Goal: Task Accomplishment & Management: Manage account settings

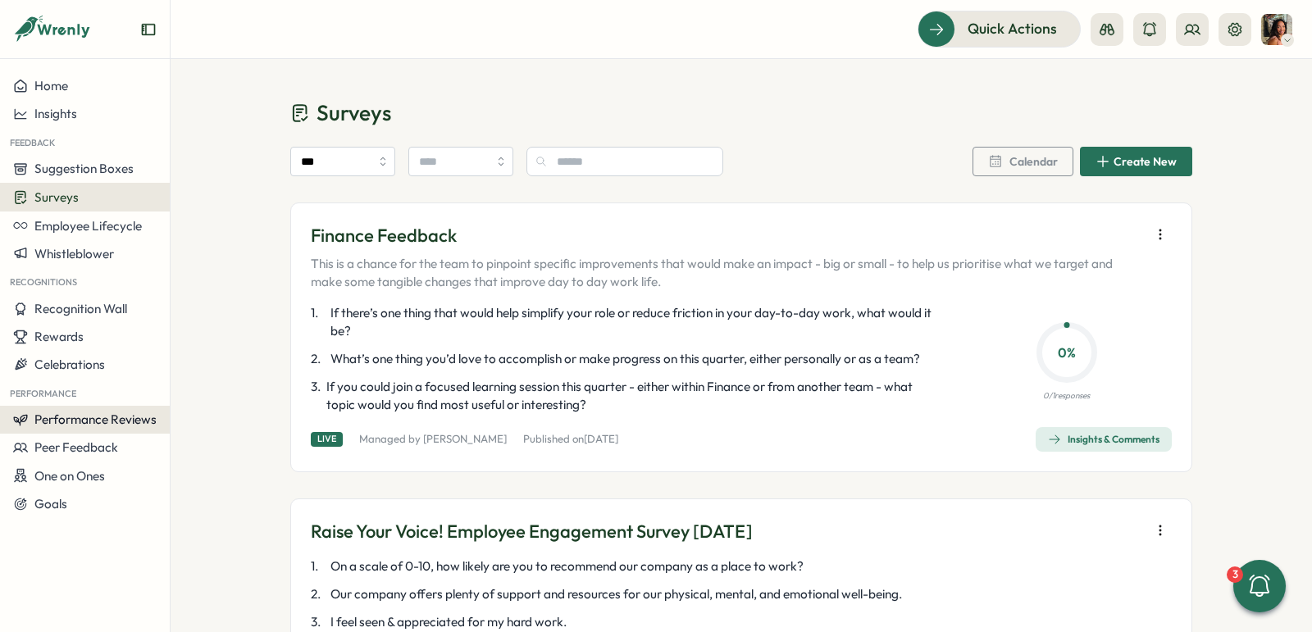
click at [71, 410] on button "Performance Reviews" at bounding box center [85, 420] width 170 height 28
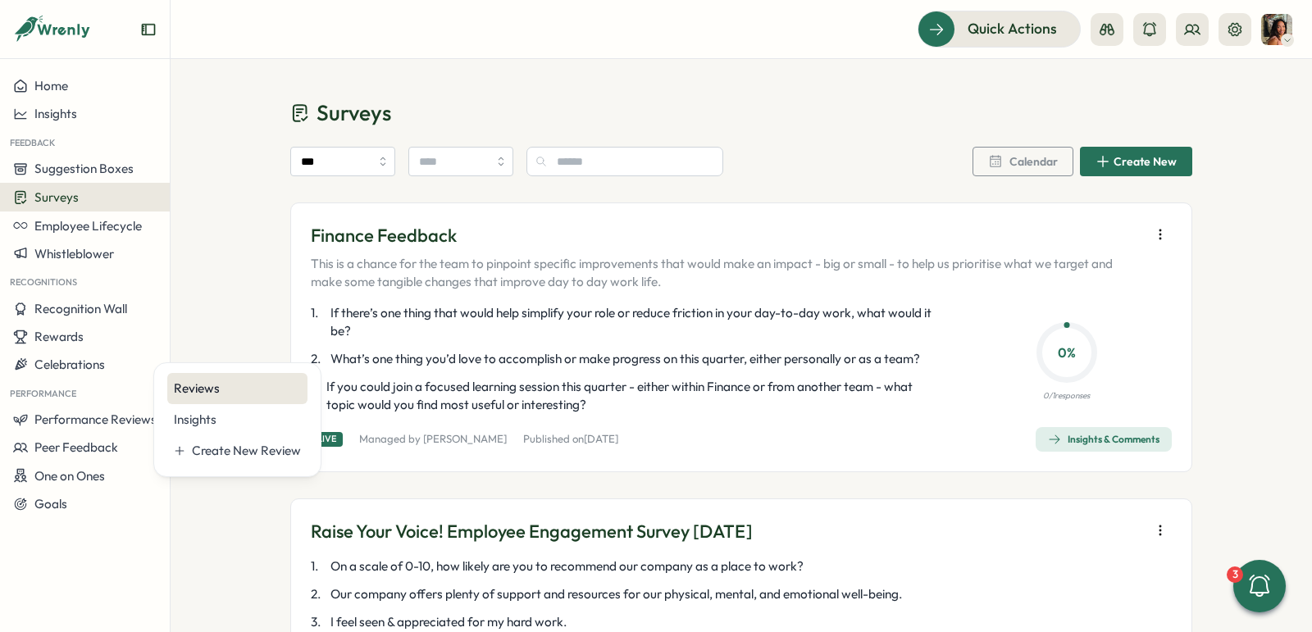
click at [209, 388] on div "Reviews" at bounding box center [237, 389] width 127 height 18
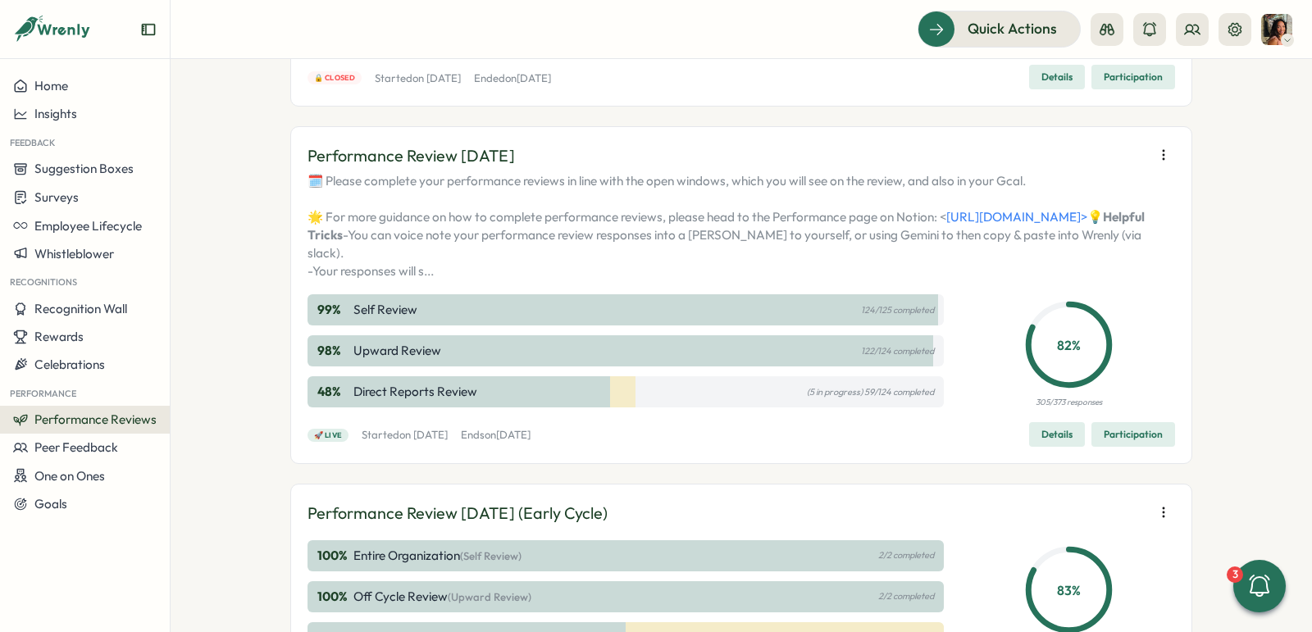
scroll to position [269, 0]
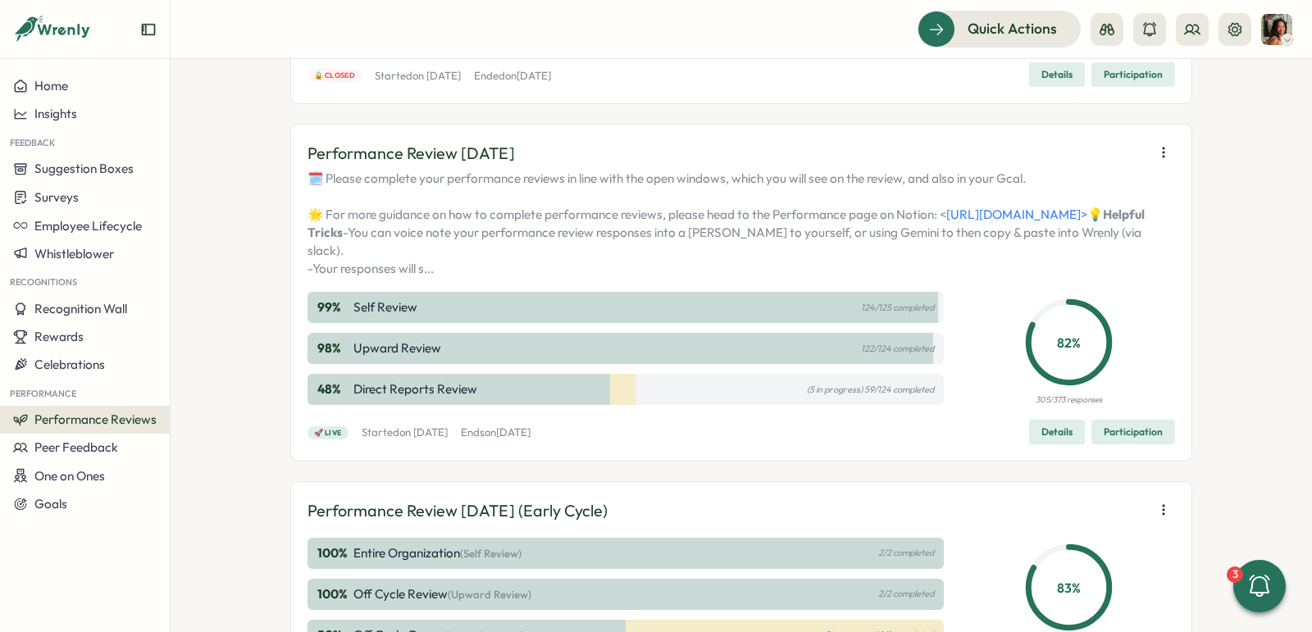
click at [1154, 444] on span "Participation" at bounding box center [1133, 432] width 59 height 23
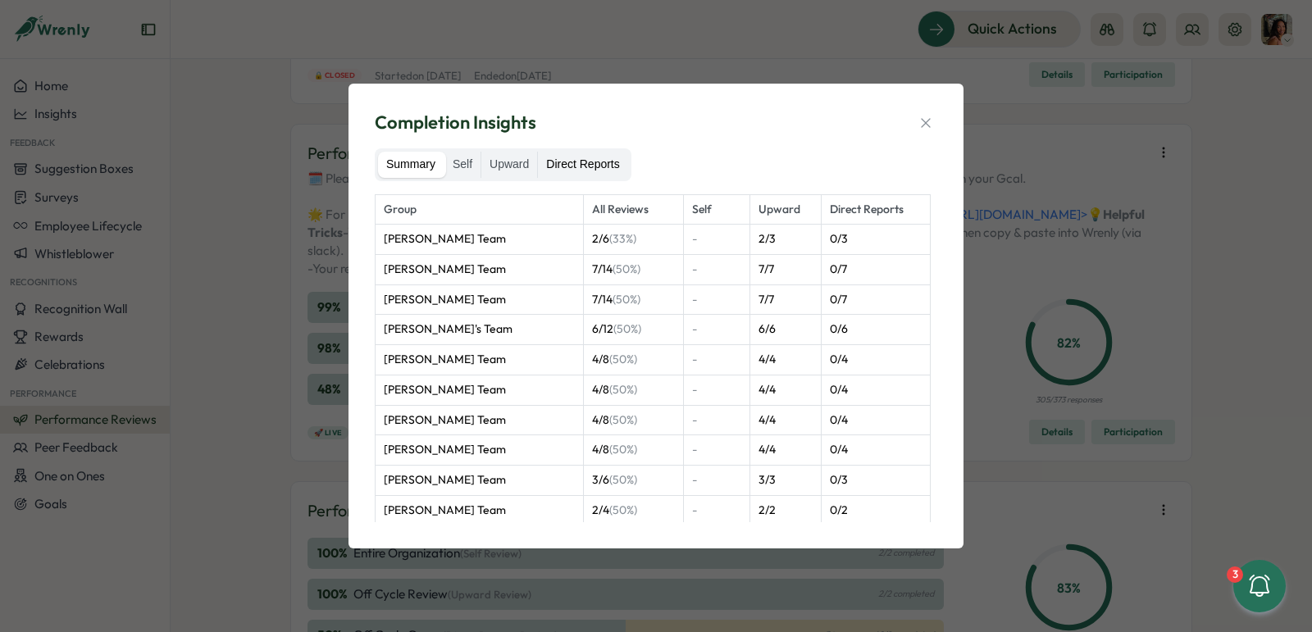
click at [615, 166] on label "Direct Reports" at bounding box center [582, 165] width 89 height 26
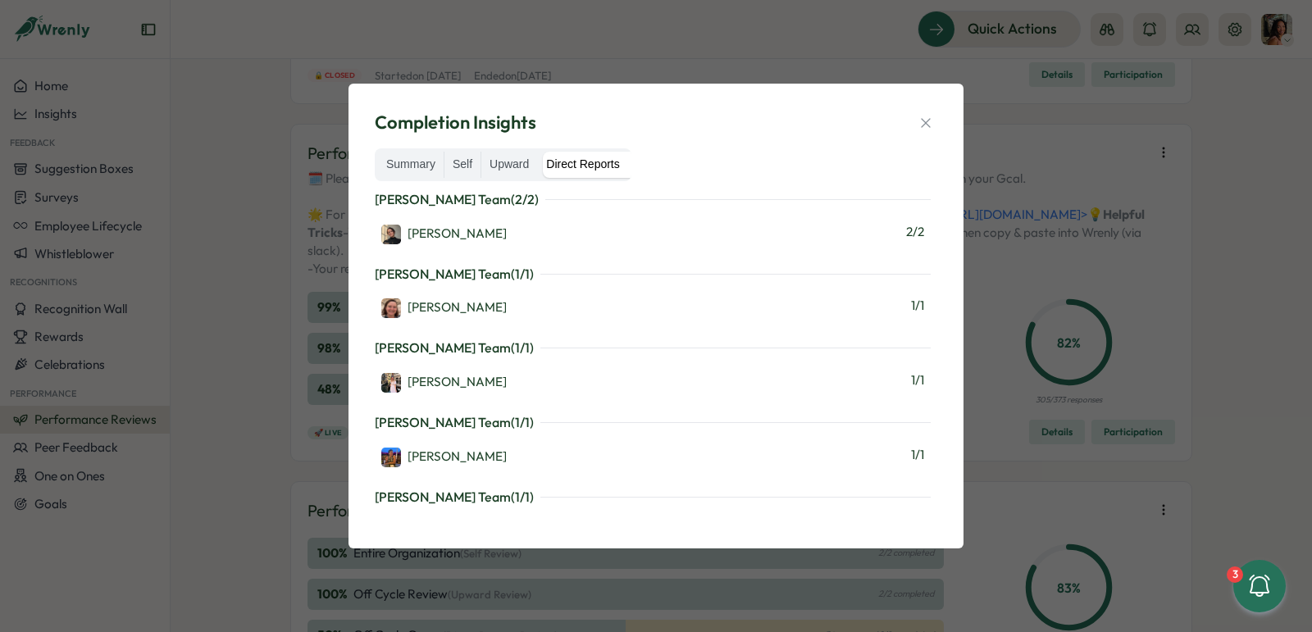
scroll to position [2774, 0]
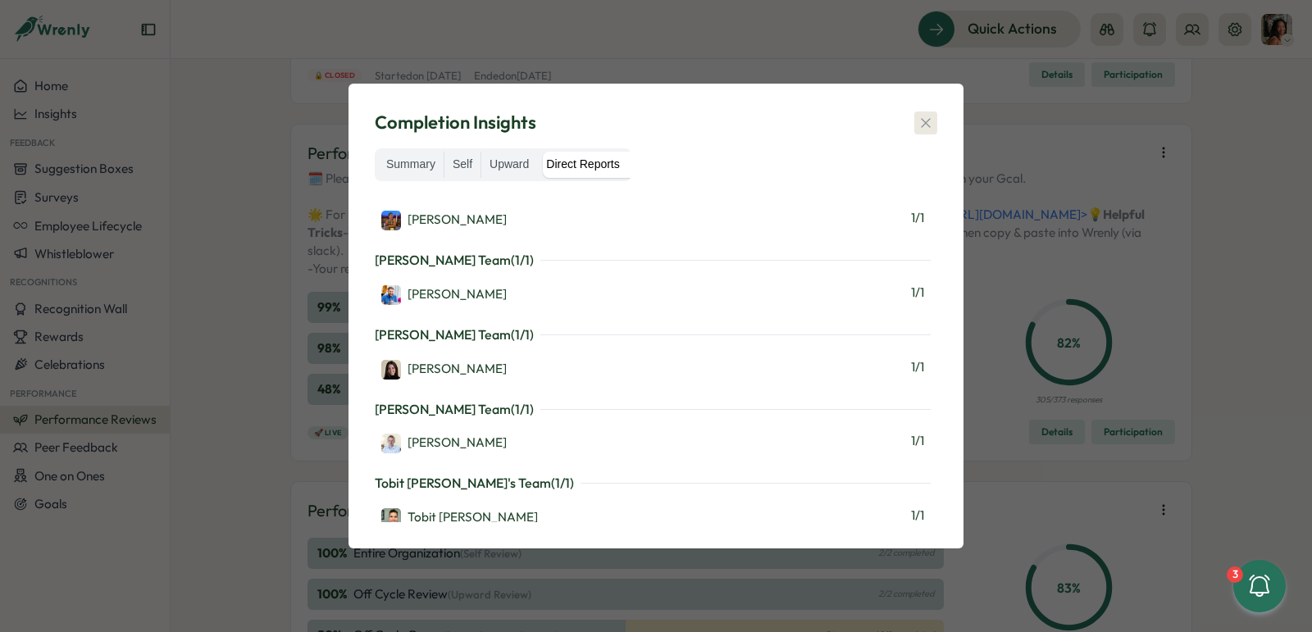
click at [929, 119] on icon "button" at bounding box center [925, 122] width 9 height 9
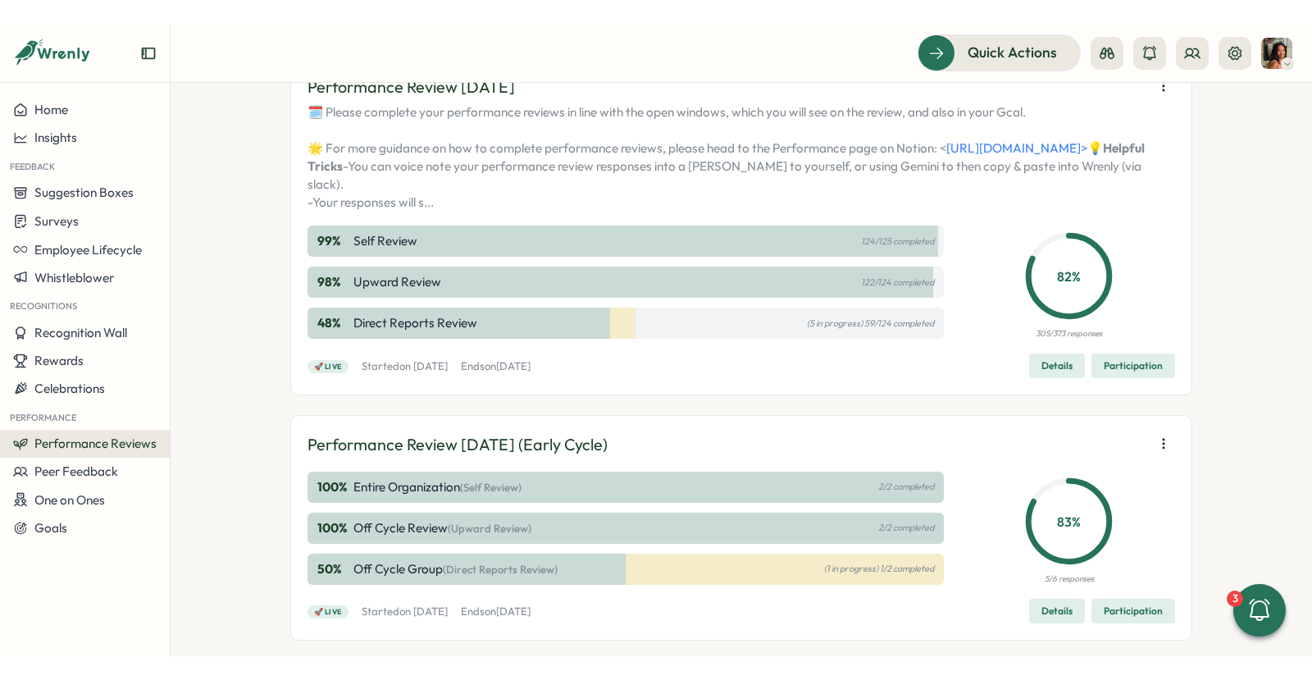
scroll to position [374, 0]
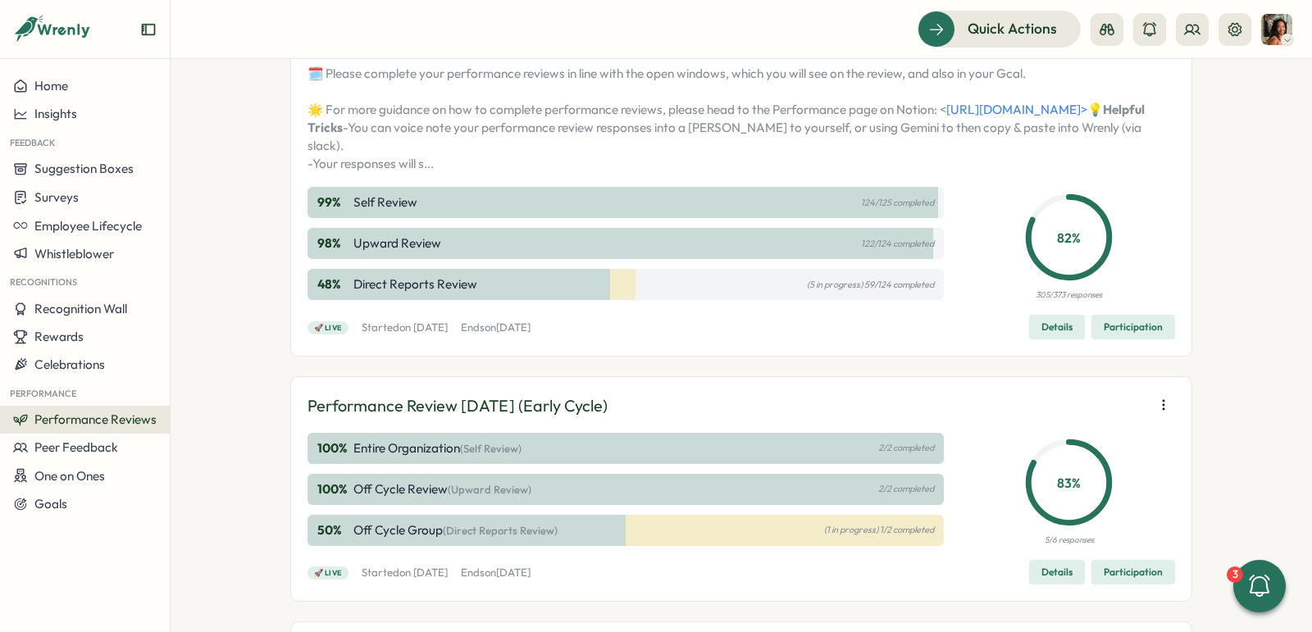
click at [1128, 339] on span "Participation" at bounding box center [1133, 327] width 59 height 23
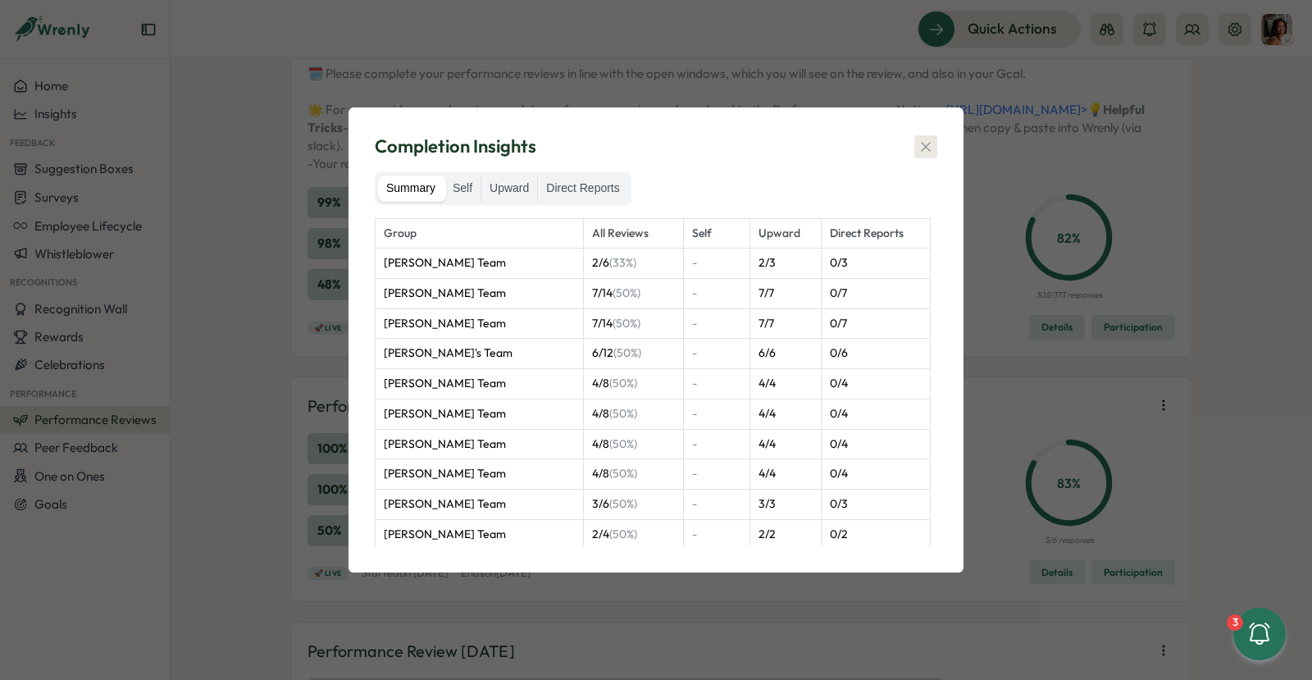
click at [928, 145] on icon "button" at bounding box center [926, 147] width 16 height 16
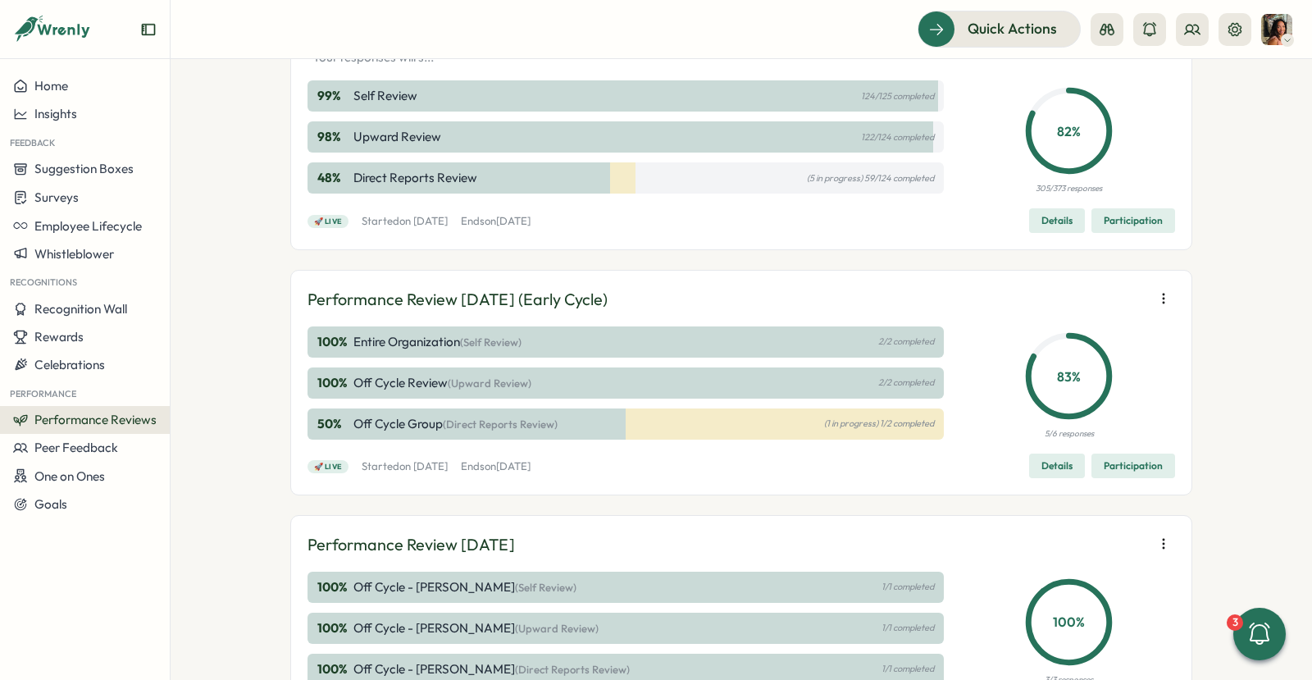
scroll to position [481, 0]
click at [1128, 231] on span "Participation" at bounding box center [1133, 219] width 59 height 23
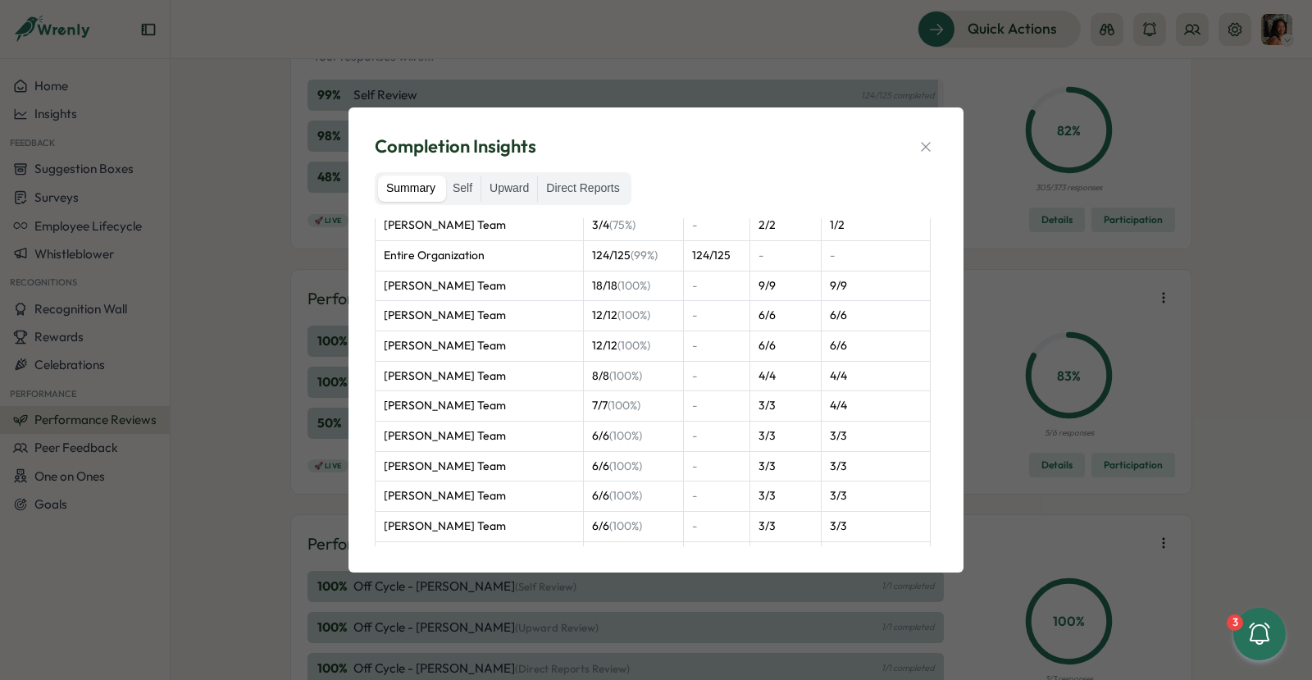
scroll to position [1010, 0]
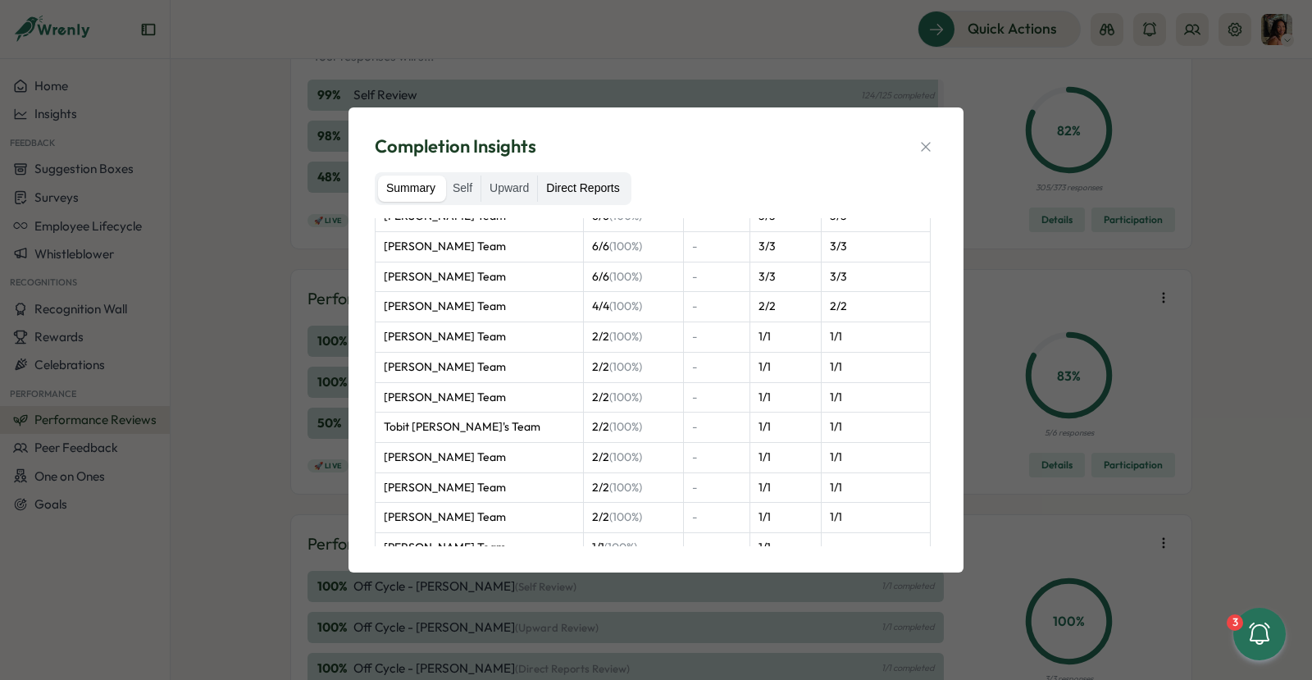
click at [604, 189] on label "Direct Reports" at bounding box center [582, 188] width 89 height 26
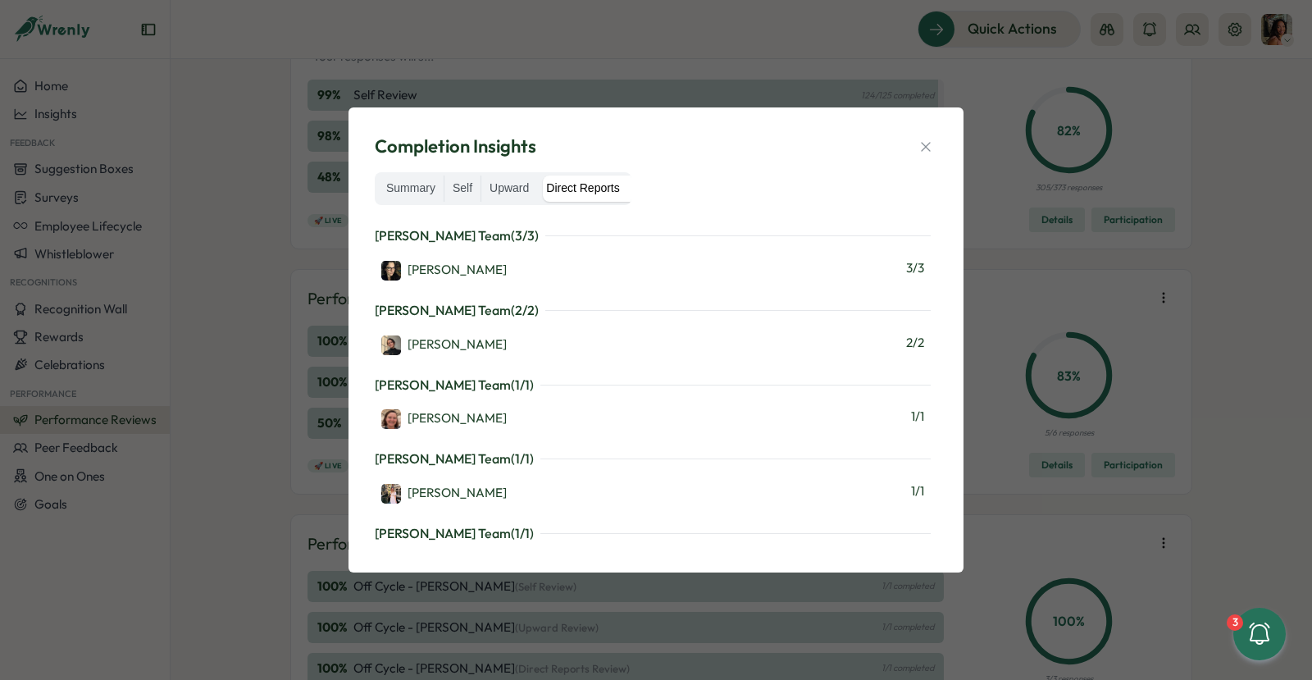
scroll to position [2774, 0]
